Goal: Information Seeking & Learning: Learn about a topic

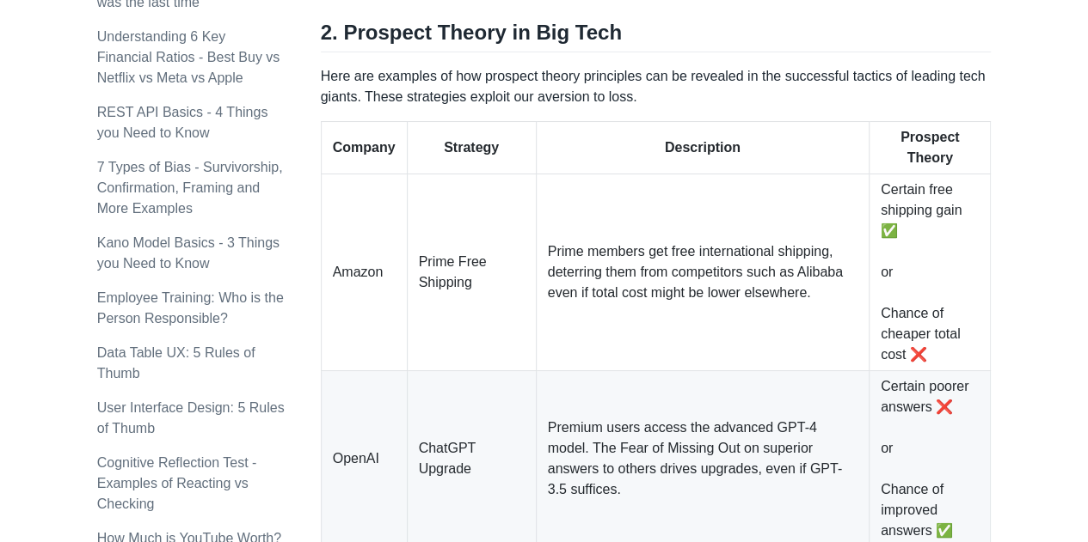
scroll to position [1290, 0]
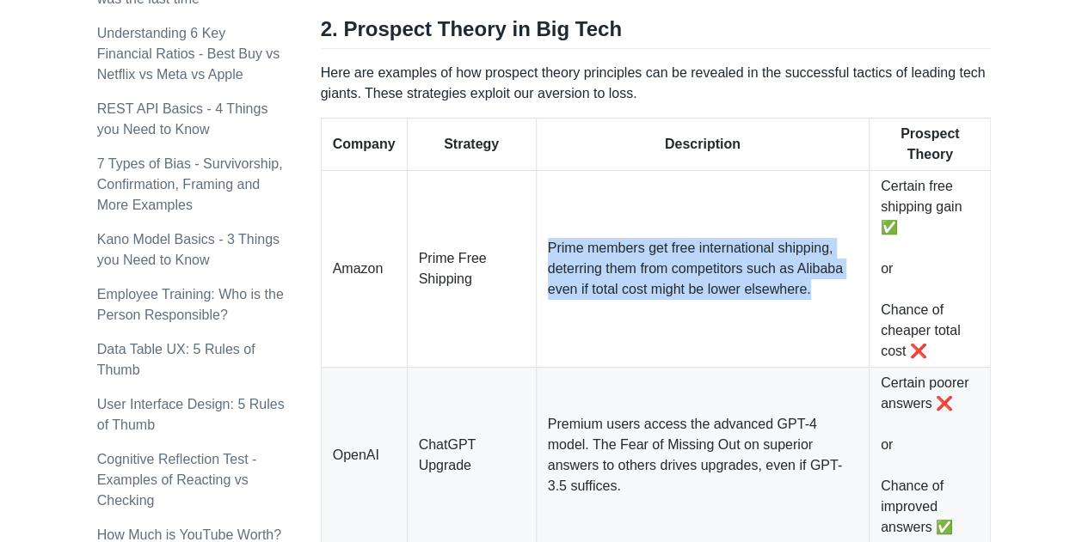
drag, startPoint x: 812, startPoint y: 267, endPoint x: 540, endPoint y: 226, distance: 274.8
click at [542, 227] on td "Prime members get free international shipping, deterring them from competitors …" at bounding box center [702, 269] width 333 height 197
copy td "Prime members get free international shipping, deterring them from competitors …"
drag, startPoint x: 937, startPoint y: 328, endPoint x: 877, endPoint y: 154, distance: 184.6
click at [877, 171] on td "Certain free shipping gain ✅ or Chance of cheaper total cost ❌" at bounding box center [928, 269] width 121 height 197
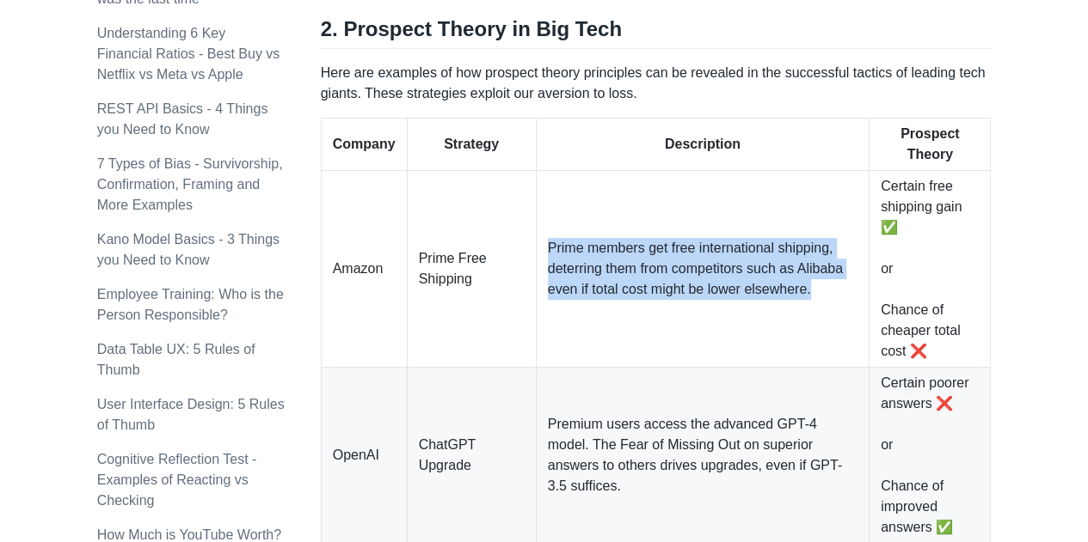
copy td "Certain free shipping gain ✅ or Chance of cheaper total cost ❌"
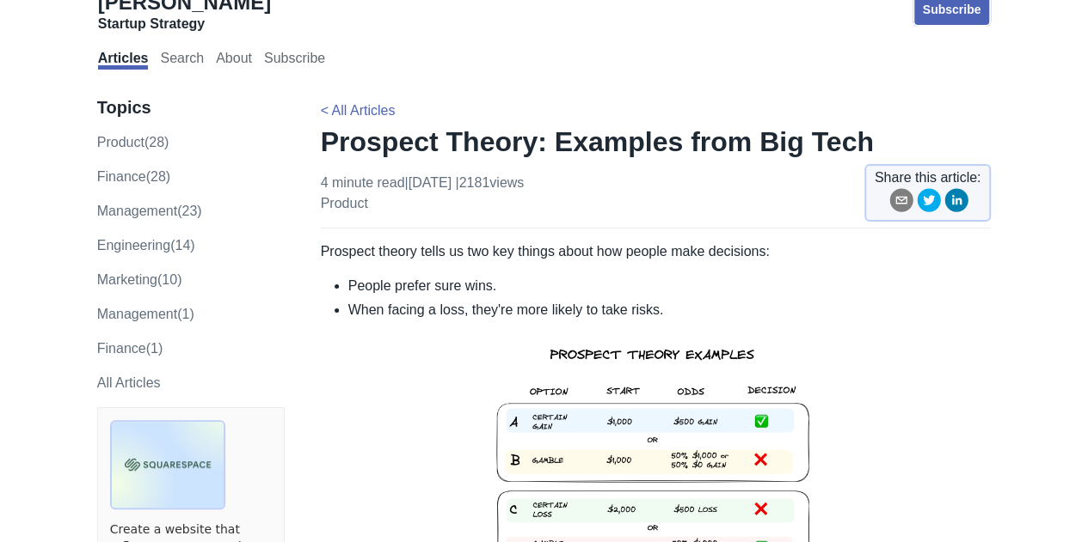
scroll to position [0, 0]
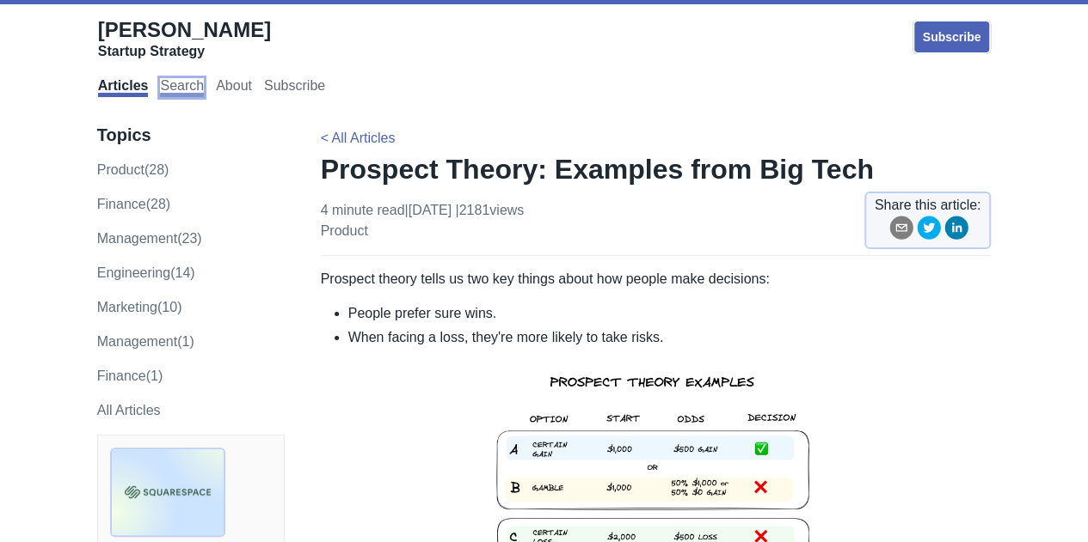
click at [186, 89] on link "Search" at bounding box center [182, 87] width 44 height 19
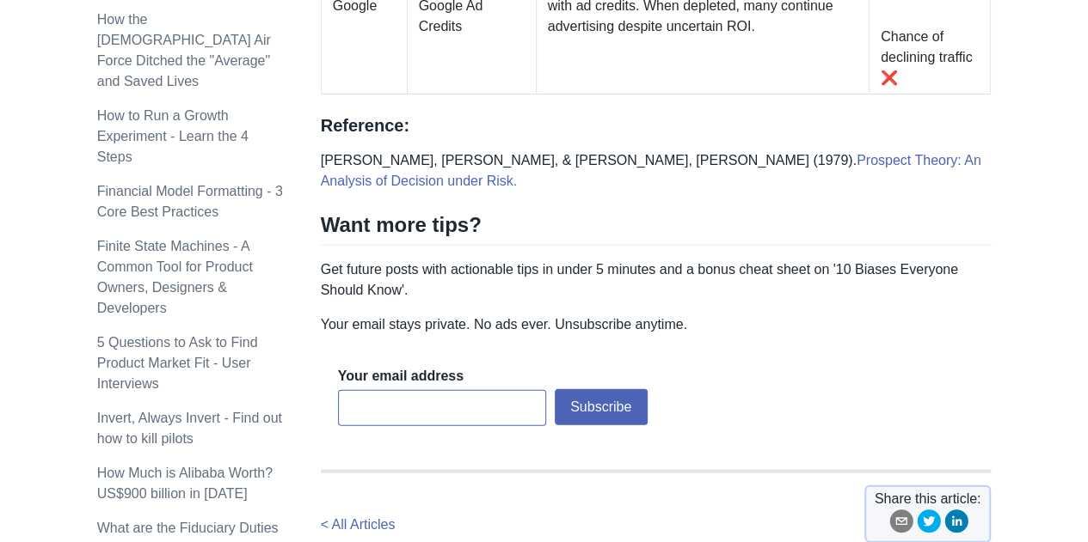
scroll to position [1877, 0]
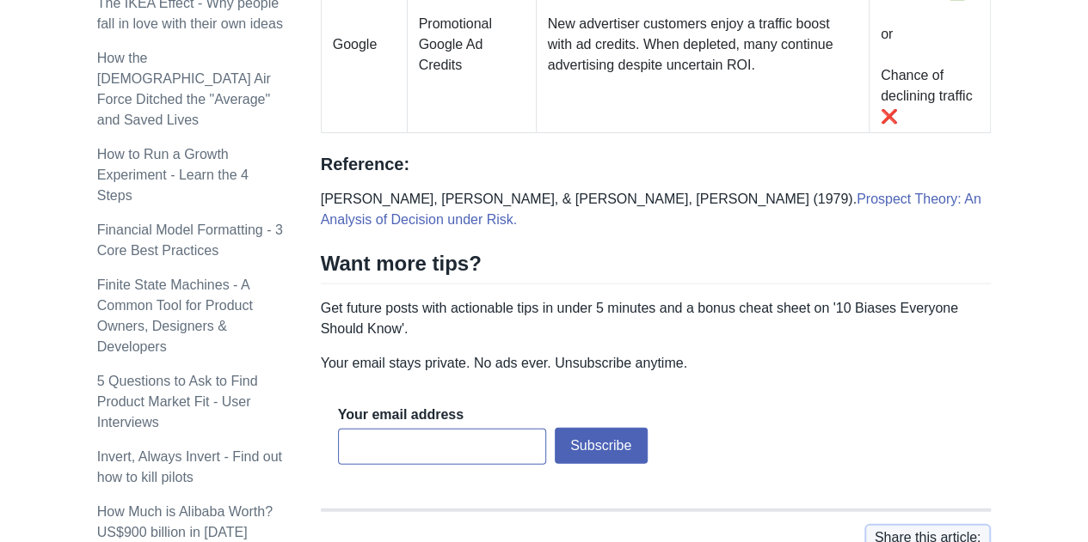
click at [356, 189] on p "Kahneman, D., & Tversky, A. (1979). Prospect Theory: An Analysis of Decision un…" at bounding box center [656, 209] width 671 height 41
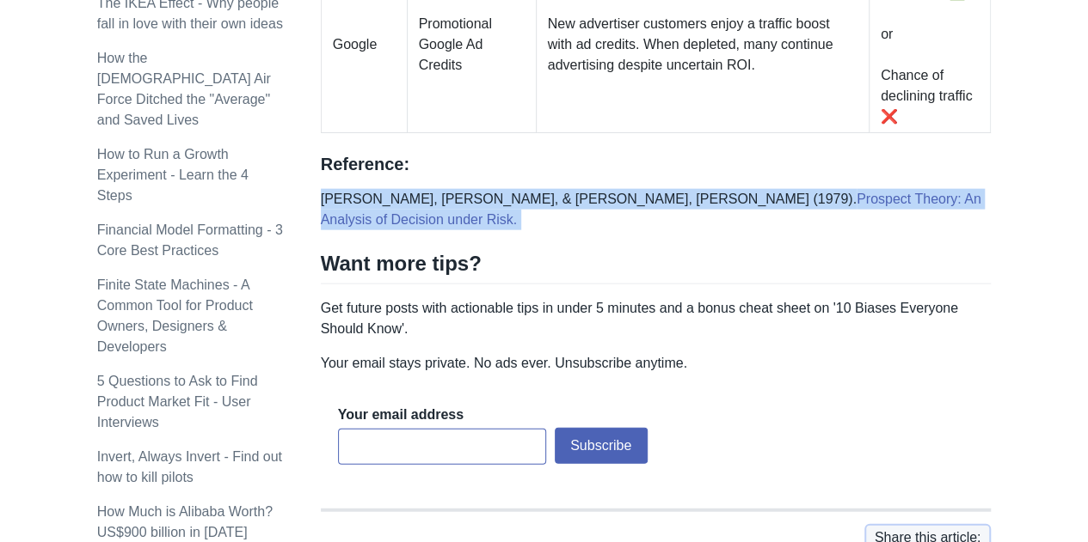
click at [356, 189] on p "Kahneman, D., & Tversky, A. (1979). Prospect Theory: An Analysis of Decision un…" at bounding box center [656, 209] width 671 height 41
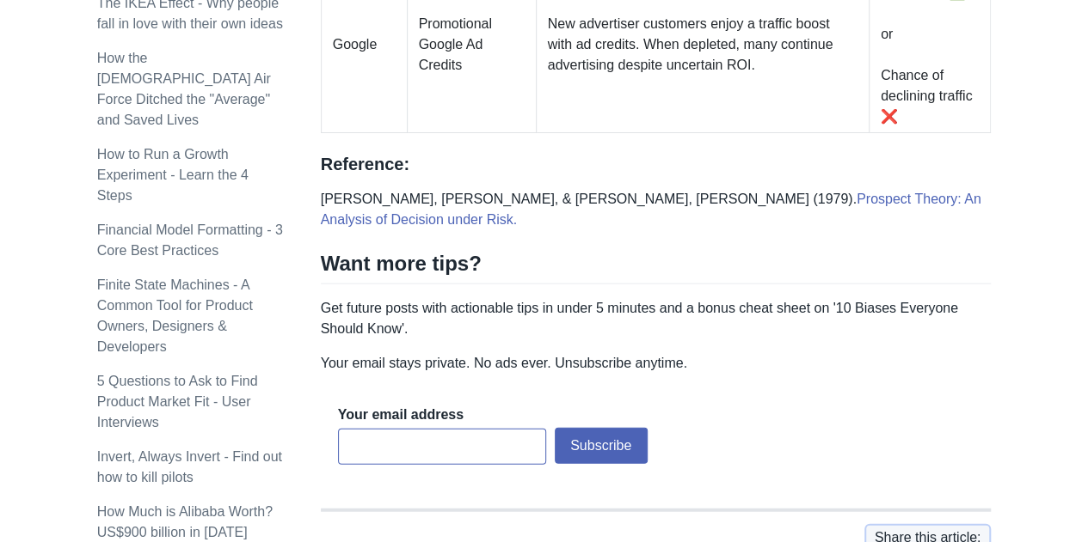
click at [540, 251] on h2 "Want more tips?" at bounding box center [656, 267] width 671 height 33
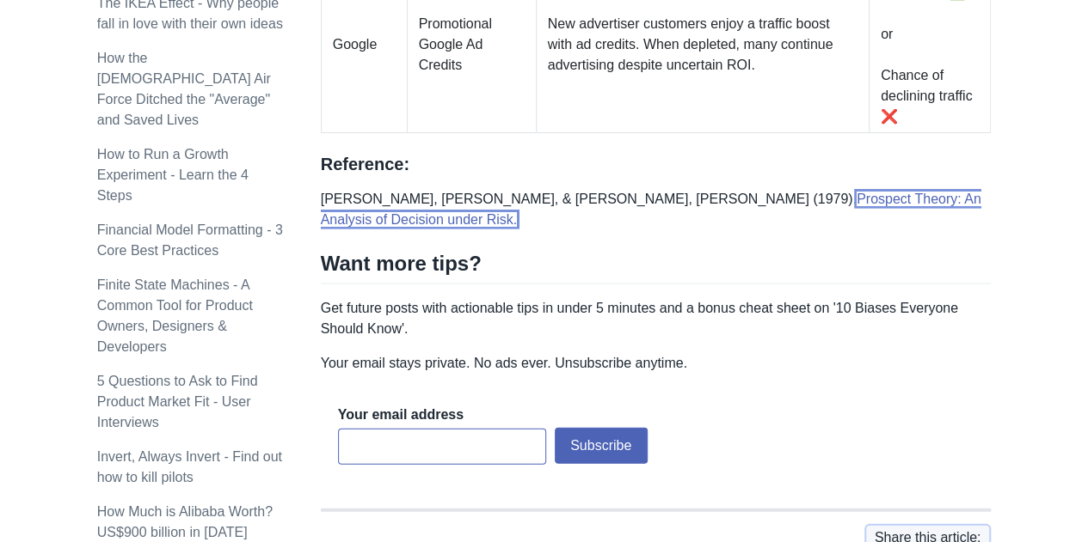
scroll to position [1791, 0]
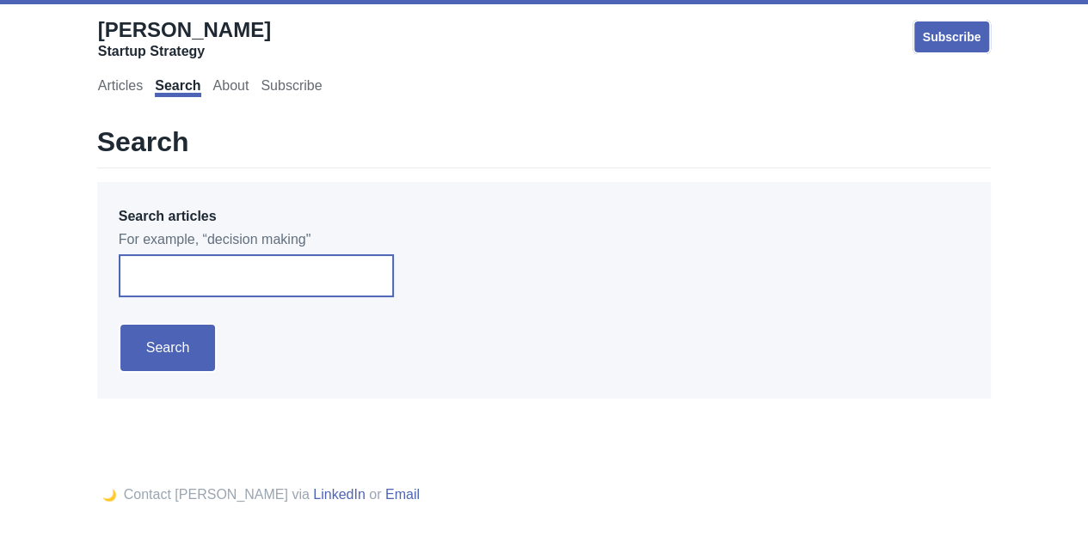
click at [165, 267] on input "Search articles" at bounding box center [256, 275] width 275 height 43
type input "decision field theory"
click at [119, 323] on input "Search" at bounding box center [168, 348] width 99 height 50
